Goal: Book appointment/travel/reservation

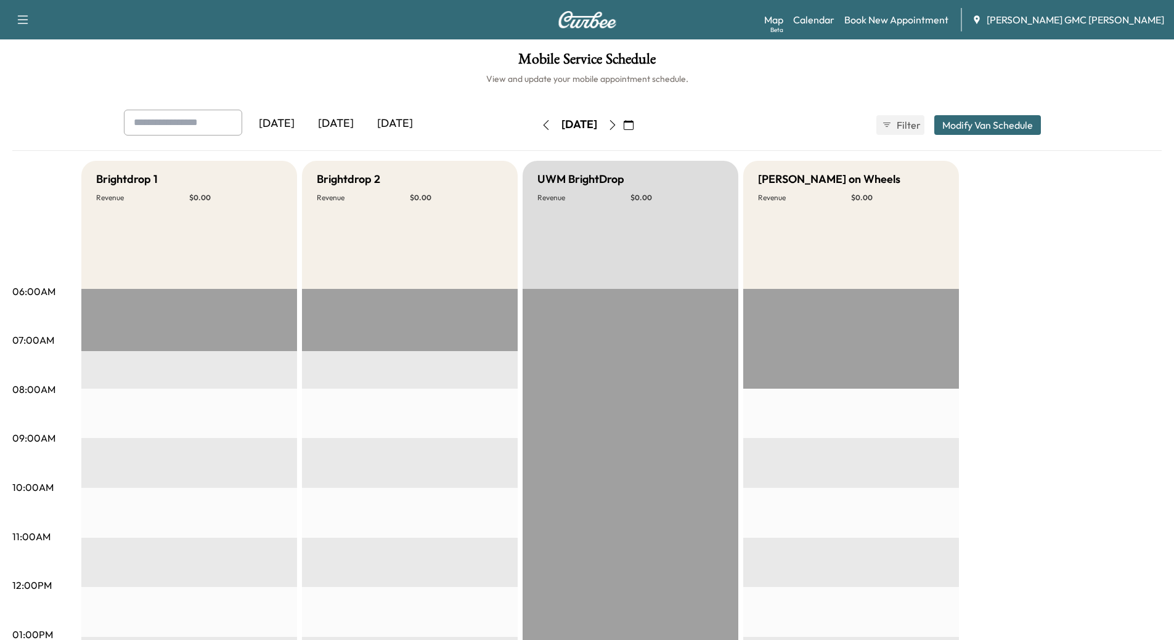
click at [340, 120] on div "[DATE]" at bounding box center [335, 124] width 59 height 28
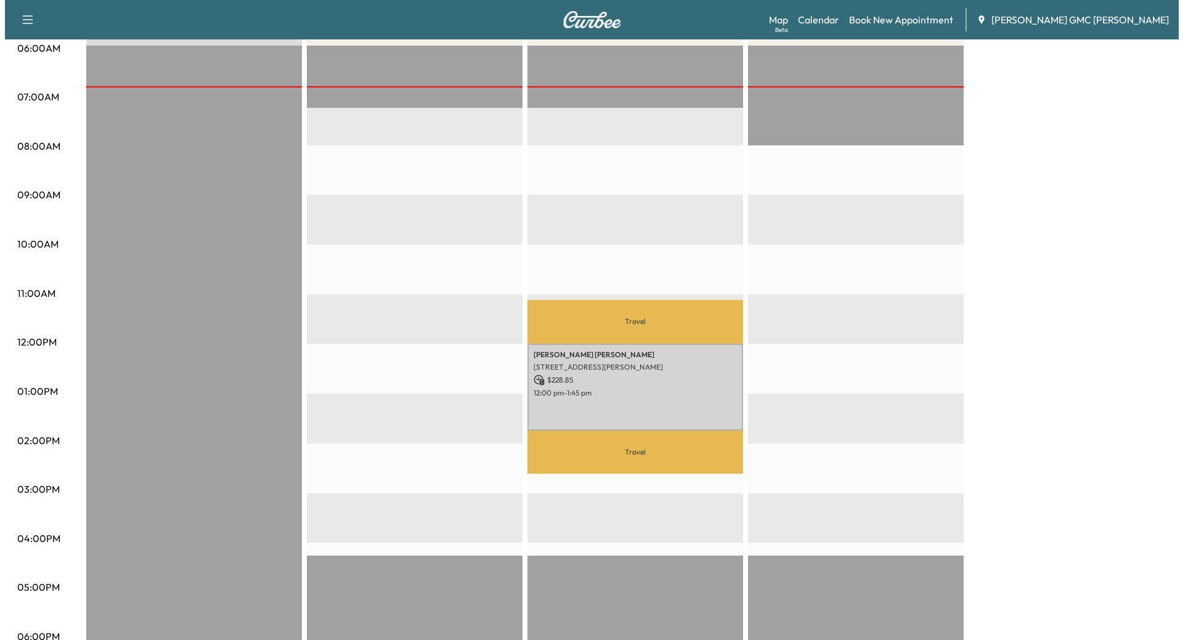
scroll to position [246, 0]
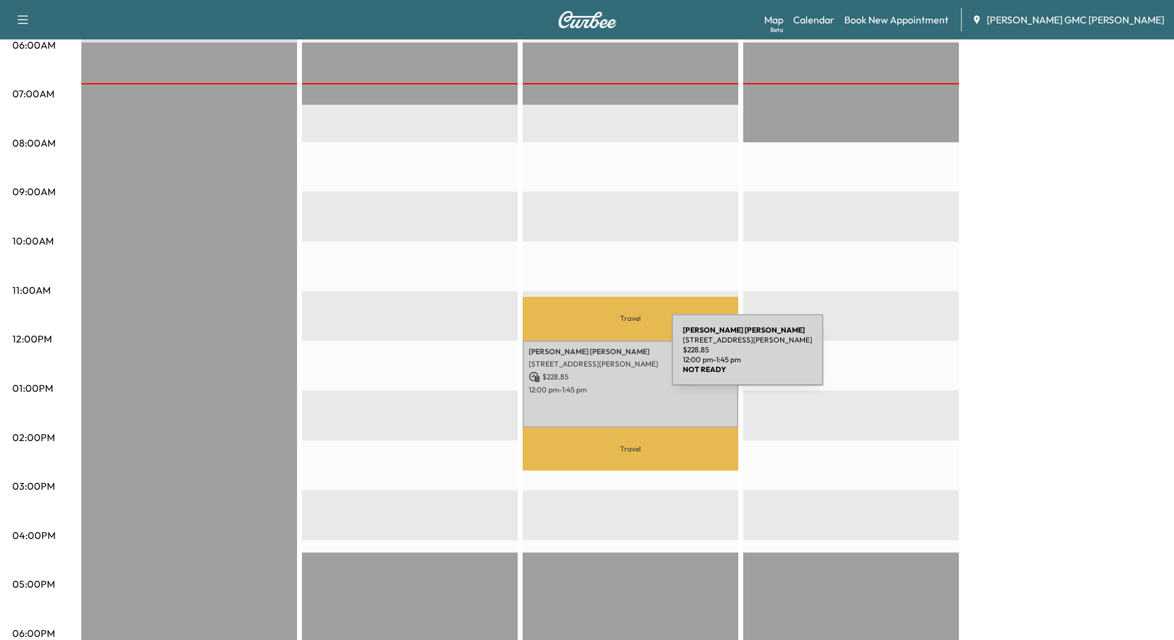
click at [579, 359] on p "[STREET_ADDRESS][PERSON_NAME]" at bounding box center [630, 364] width 203 height 10
